Goal: Information Seeking & Learning: Find specific fact

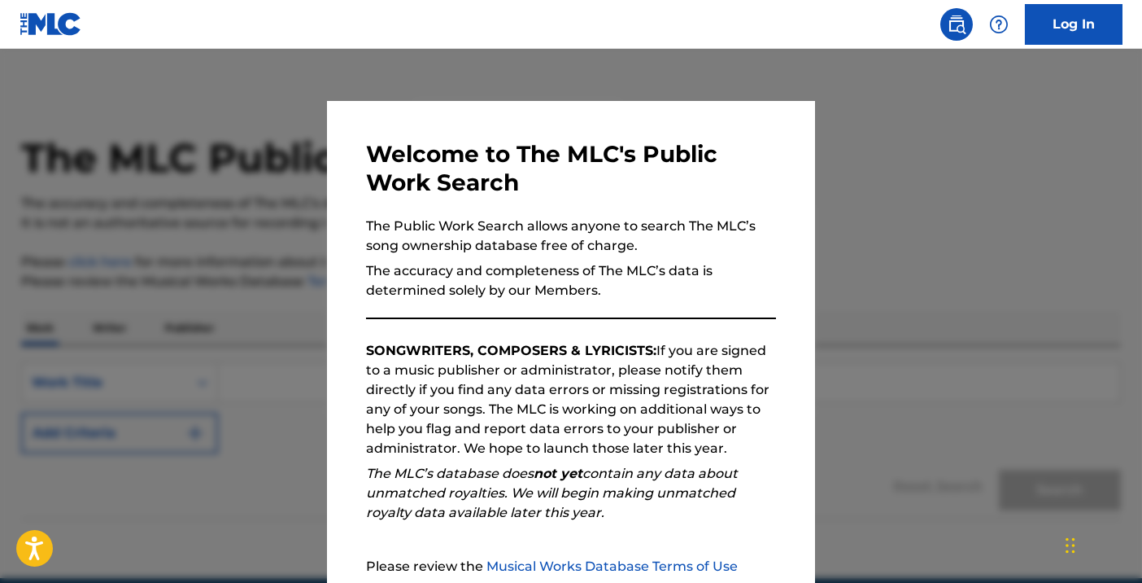
click at [923, 354] on div at bounding box center [571, 340] width 1142 height 583
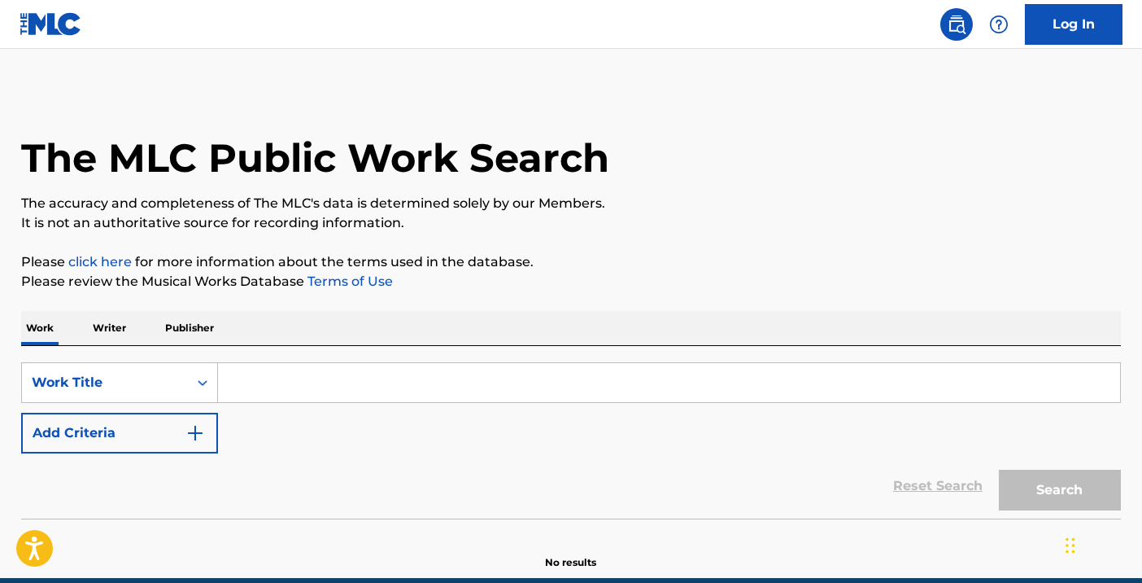
click at [379, 382] on input "Search Form" at bounding box center [669, 382] width 902 height 39
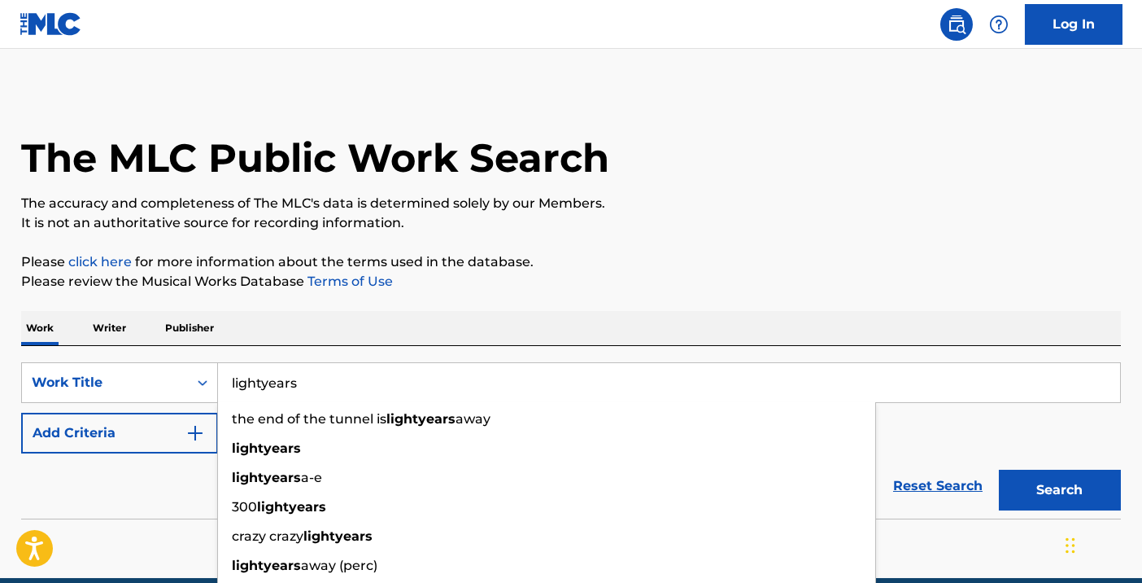
type input "lightyears"
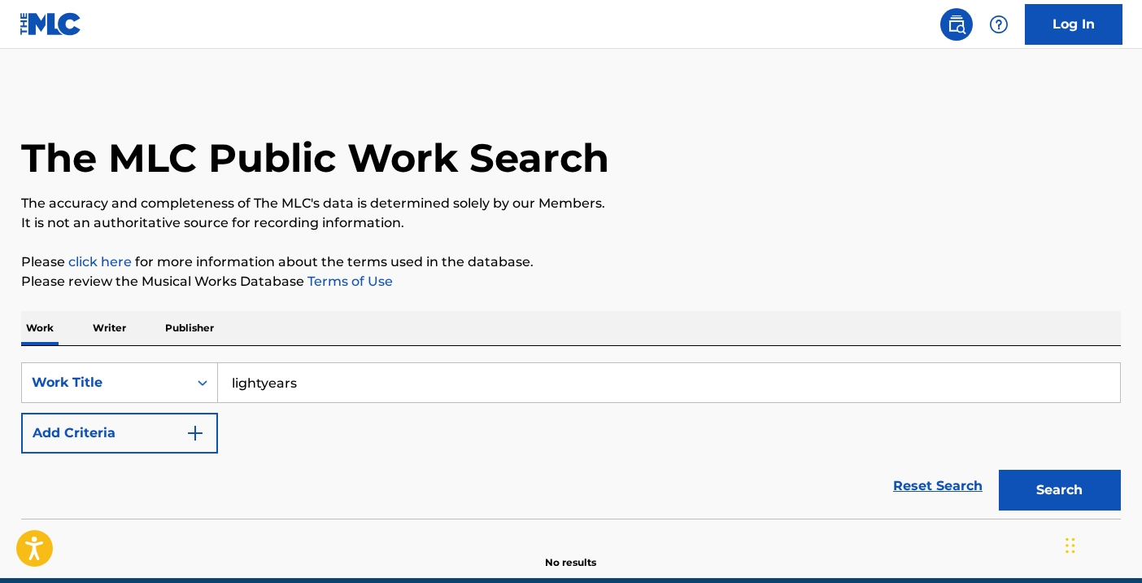
click at [194, 439] on img "Search Form" at bounding box center [196, 433] width 20 height 20
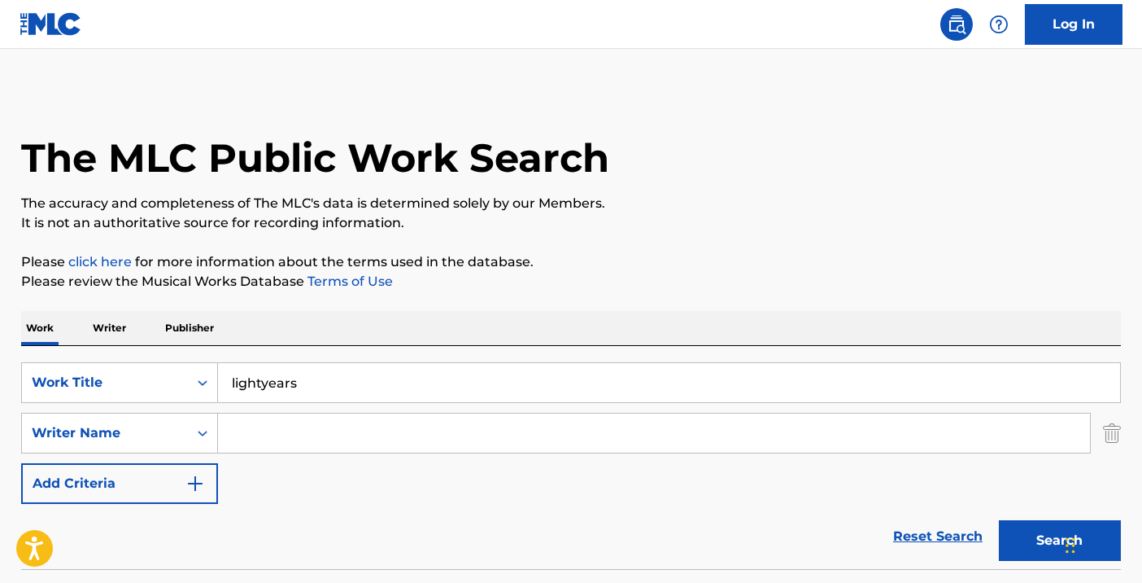
click at [237, 431] on input "Search Form" at bounding box center [654, 432] width 872 height 39
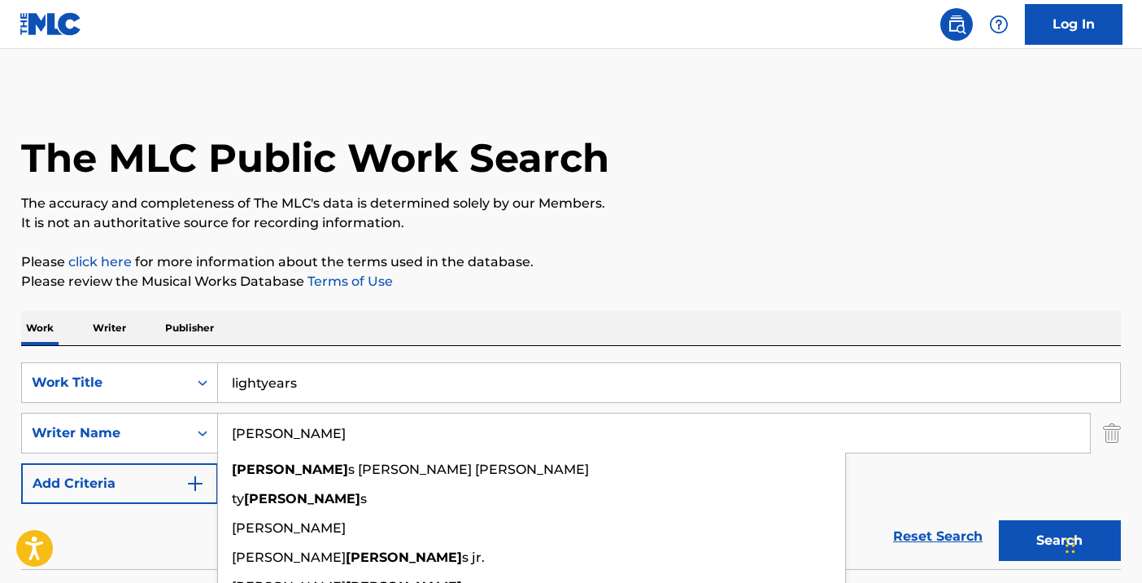
type input "[PERSON_NAME]"
click at [999, 520] on button "Search" at bounding box center [1060, 540] width 122 height 41
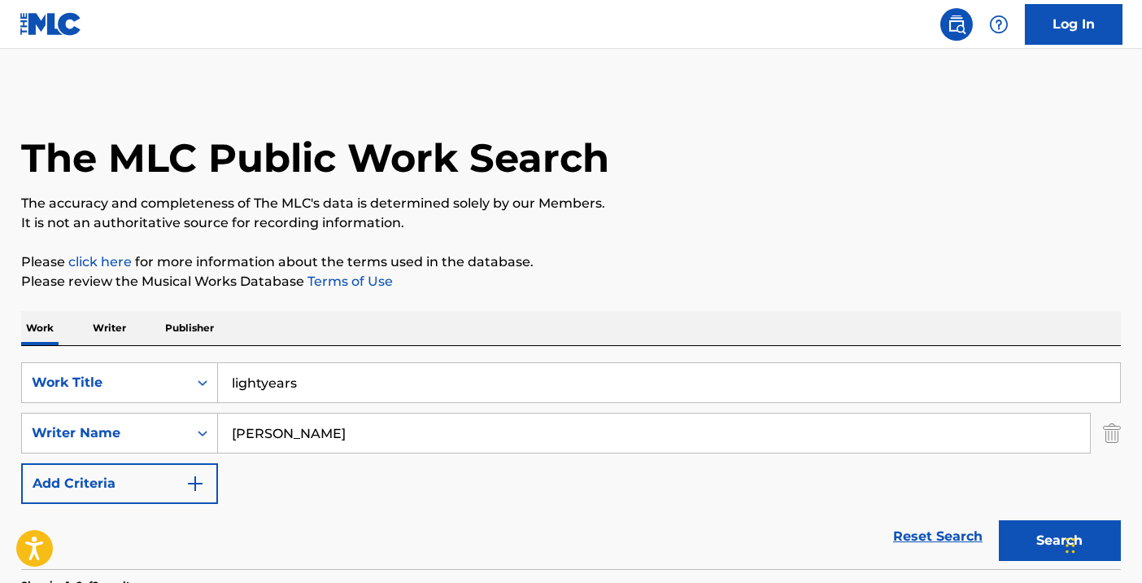
click at [1016, 534] on button "Search" at bounding box center [1060, 540] width 122 height 41
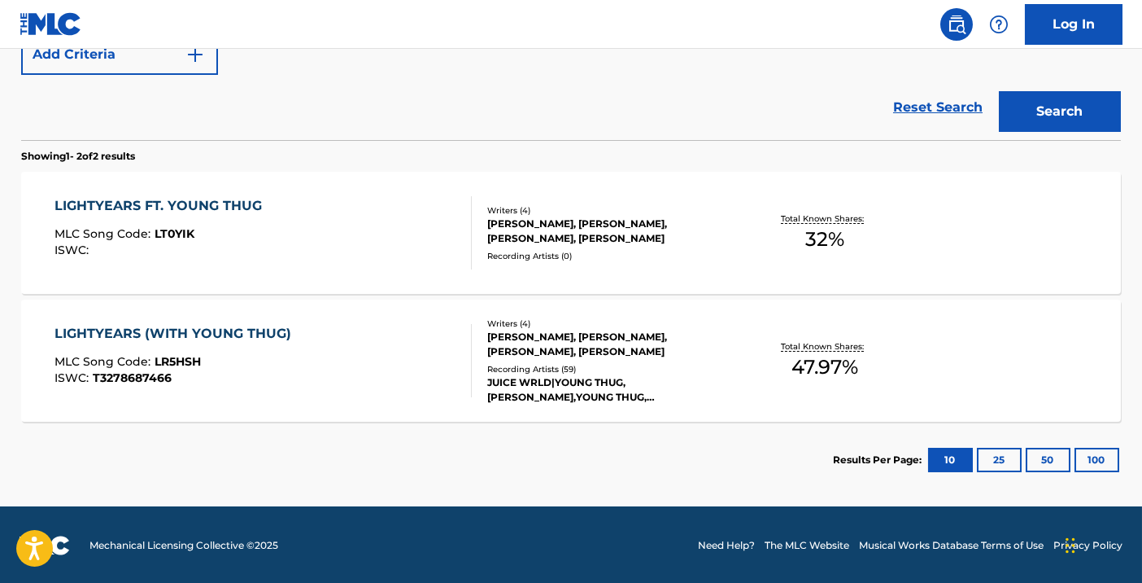
click at [832, 234] on span "32 %" at bounding box center [824, 239] width 39 height 29
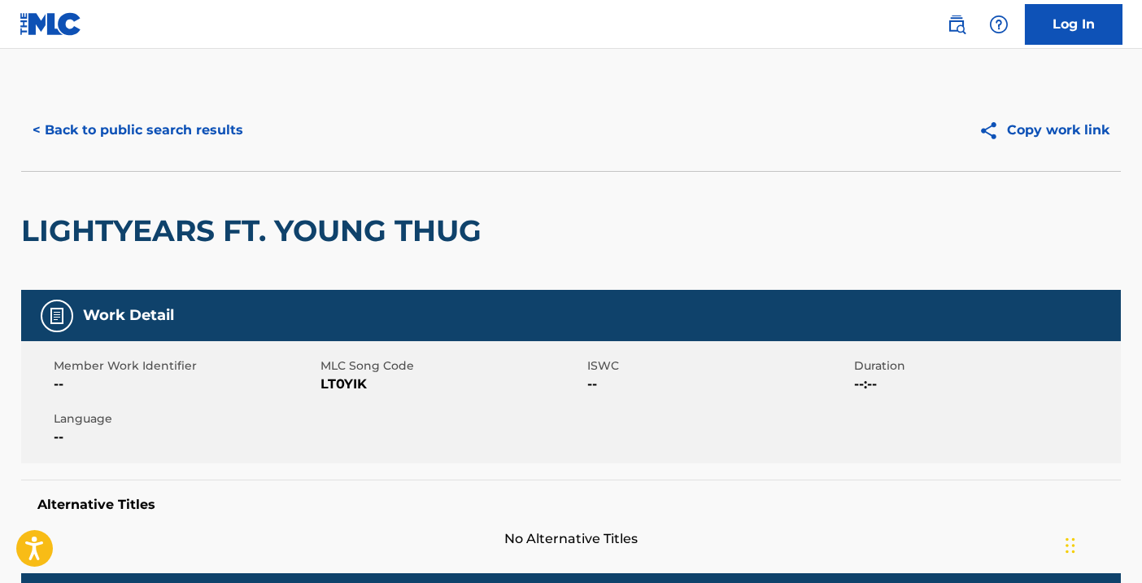
click at [842, 455] on div "Member Work Identifier -- MLC Song Code LT0YIK ISWC -- Duration --:-- Language …" at bounding box center [571, 402] width 1100 height 122
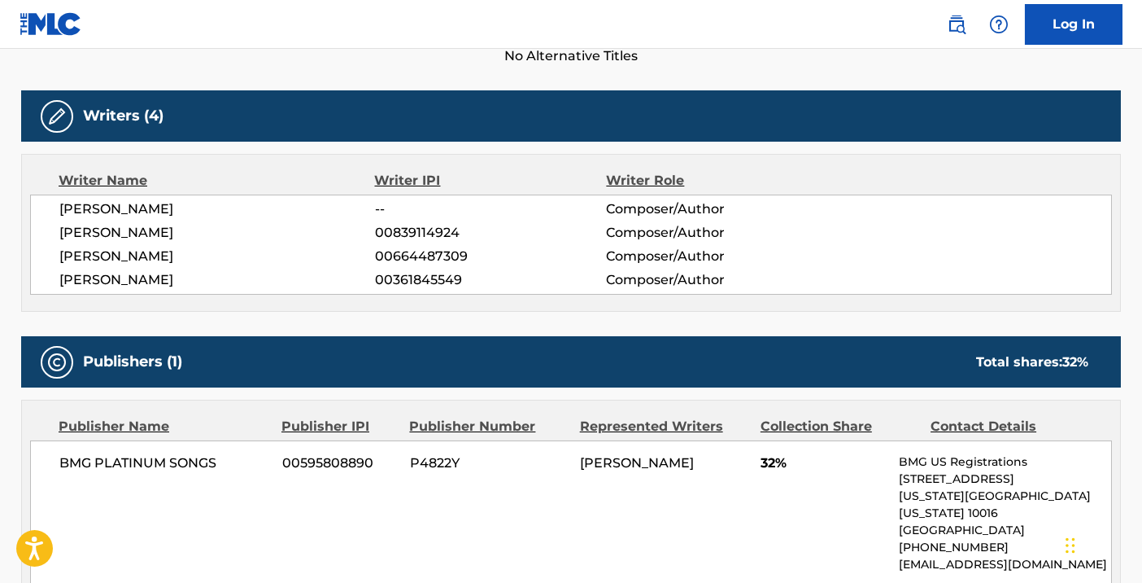
scroll to position [509, 0]
